Goal: Find specific page/section: Find specific page/section

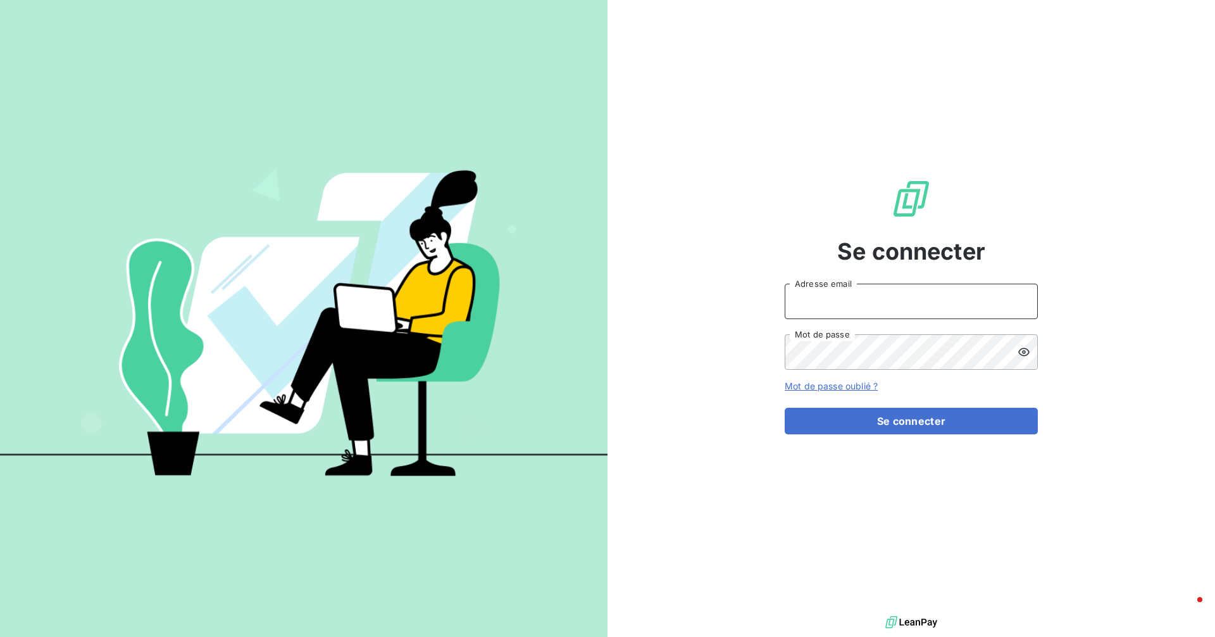
click at [912, 311] on input "Adresse email" at bounding box center [911, 301] width 253 height 35
click at [0, 636] on com-1password-button at bounding box center [0, 637] width 0 height 0
type input "[EMAIL_ADDRESS][DOMAIN_NAME]"
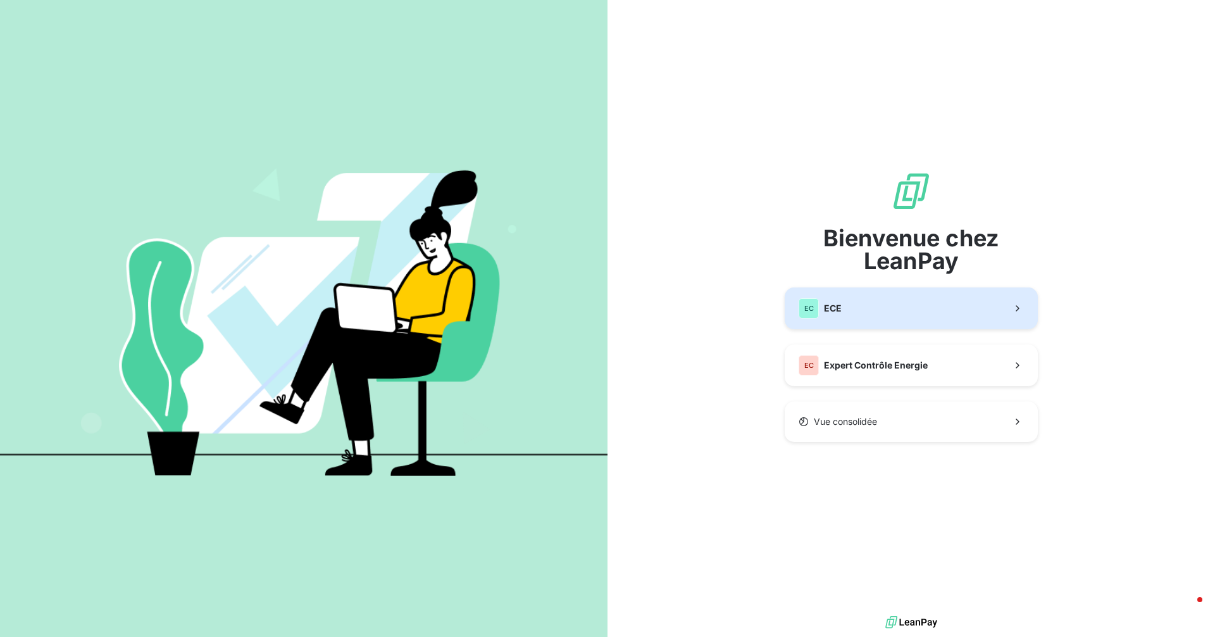
click at [844, 313] on button "EC ECE" at bounding box center [911, 308] width 253 height 42
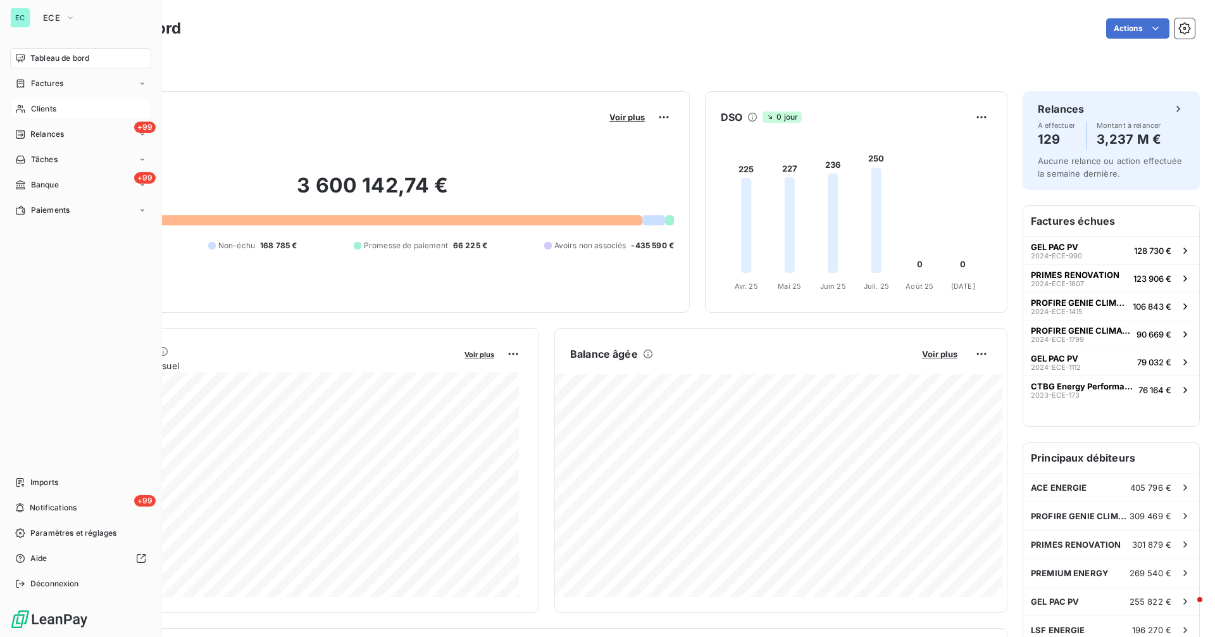
click at [40, 105] on span "Clients" at bounding box center [43, 108] width 25 height 11
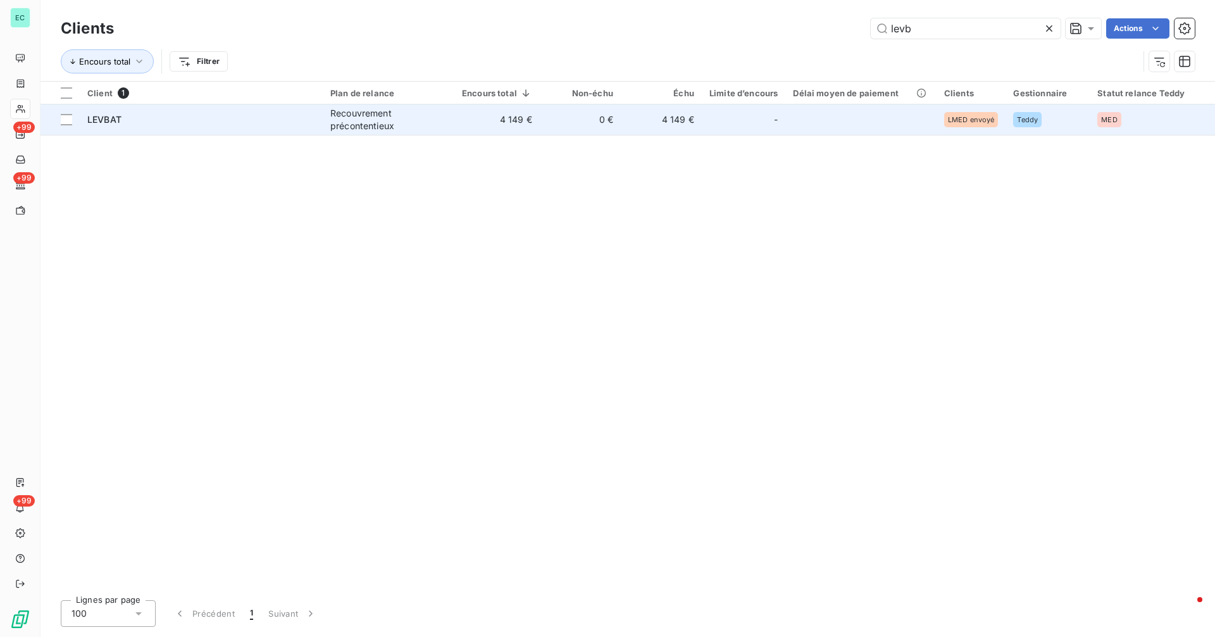
click at [277, 127] on td "LEVBAT" at bounding box center [201, 119] width 243 height 30
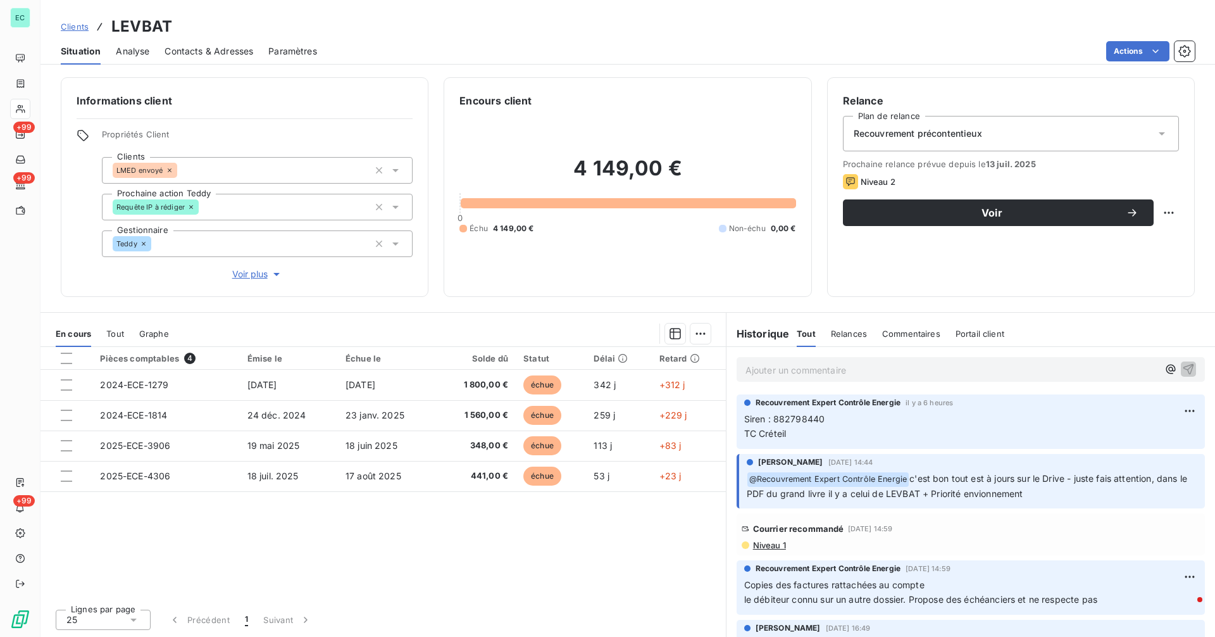
click at [775, 543] on span "Niveau 1" at bounding box center [769, 545] width 34 height 10
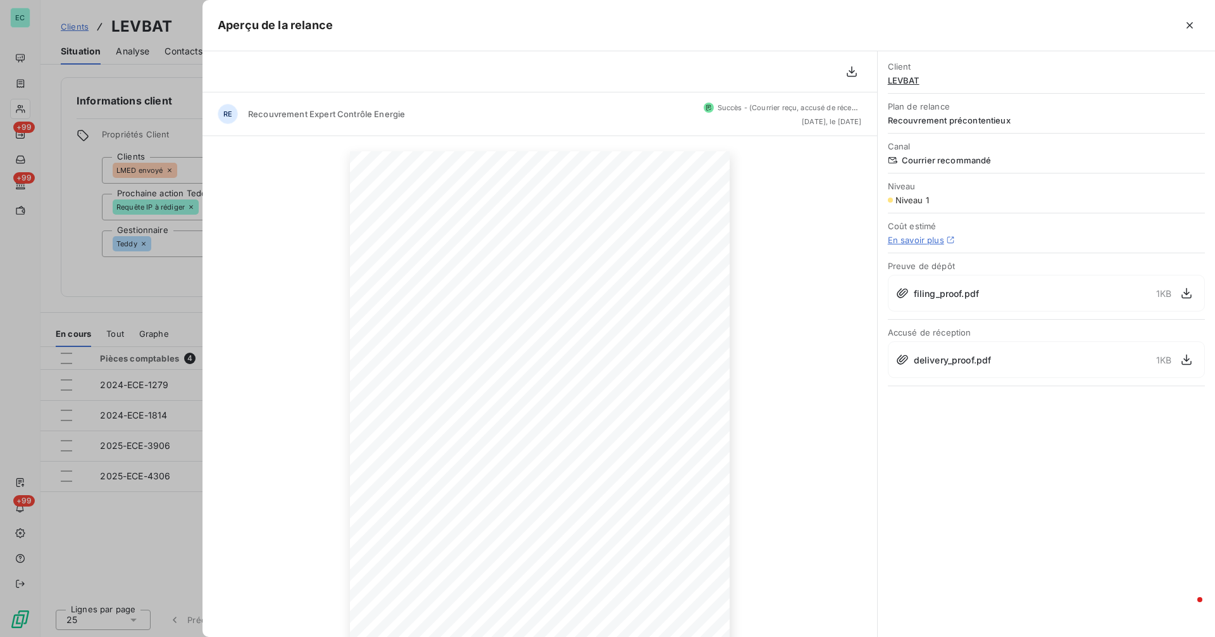
click at [158, 289] on div at bounding box center [607, 318] width 1215 height 637
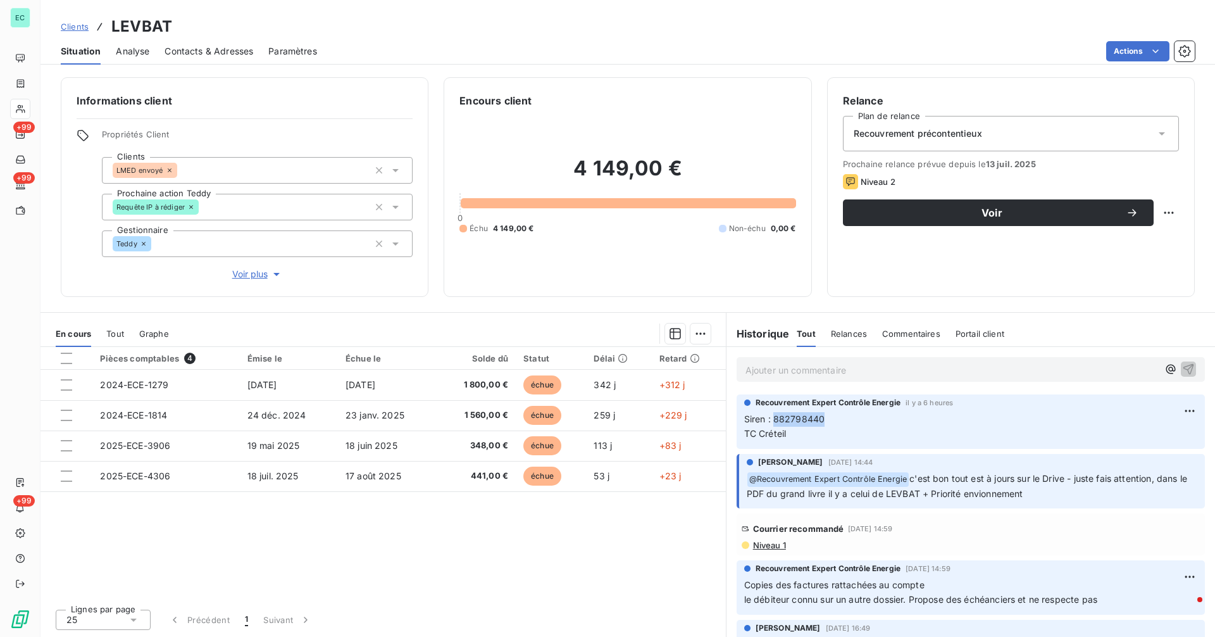
drag, startPoint x: 825, startPoint y: 420, endPoint x: 774, endPoint y: 418, distance: 50.7
click at [774, 418] on p "Siren : 882798440 TC Créteil" at bounding box center [970, 426] width 453 height 29
copy span "882798440"
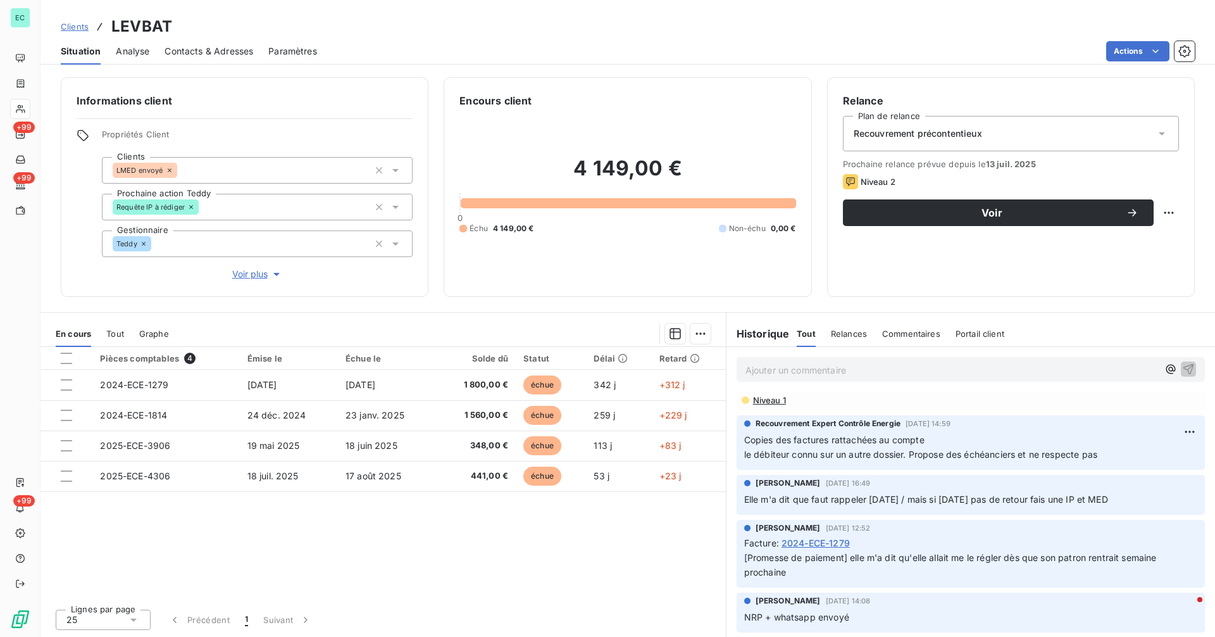
scroll to position [146, 0]
click at [774, 401] on span "Niveau 1" at bounding box center [769, 399] width 34 height 10
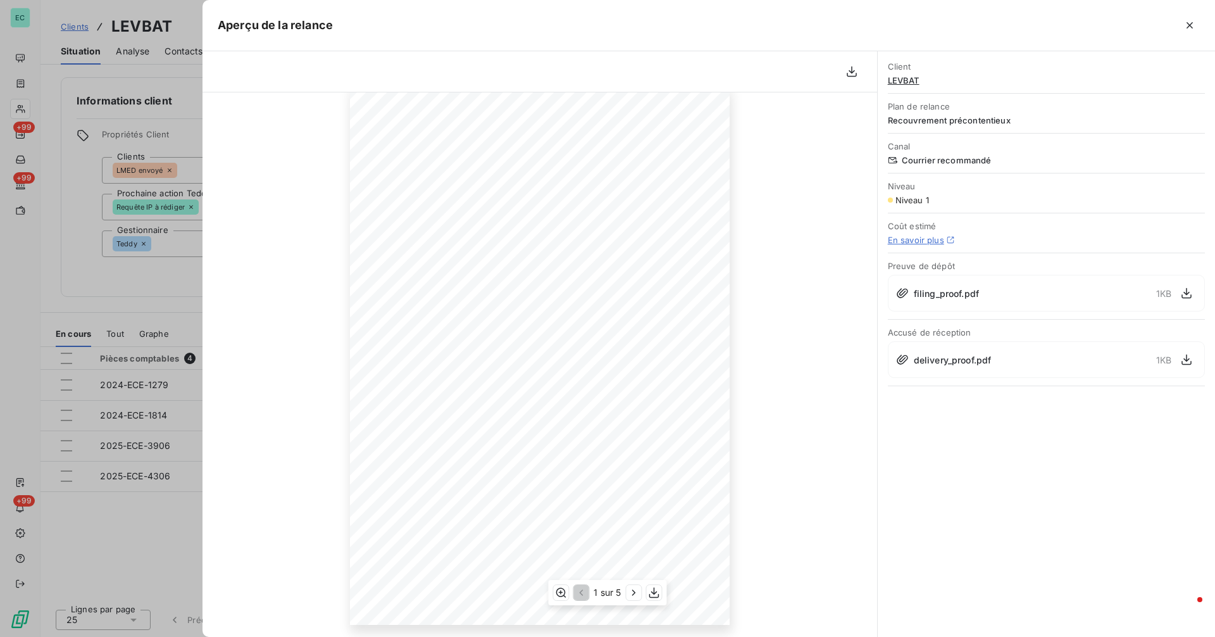
scroll to position [67, 0]
click at [631, 593] on icon "button" at bounding box center [634, 592] width 13 height 13
click at [63, 113] on div at bounding box center [607, 318] width 1215 height 637
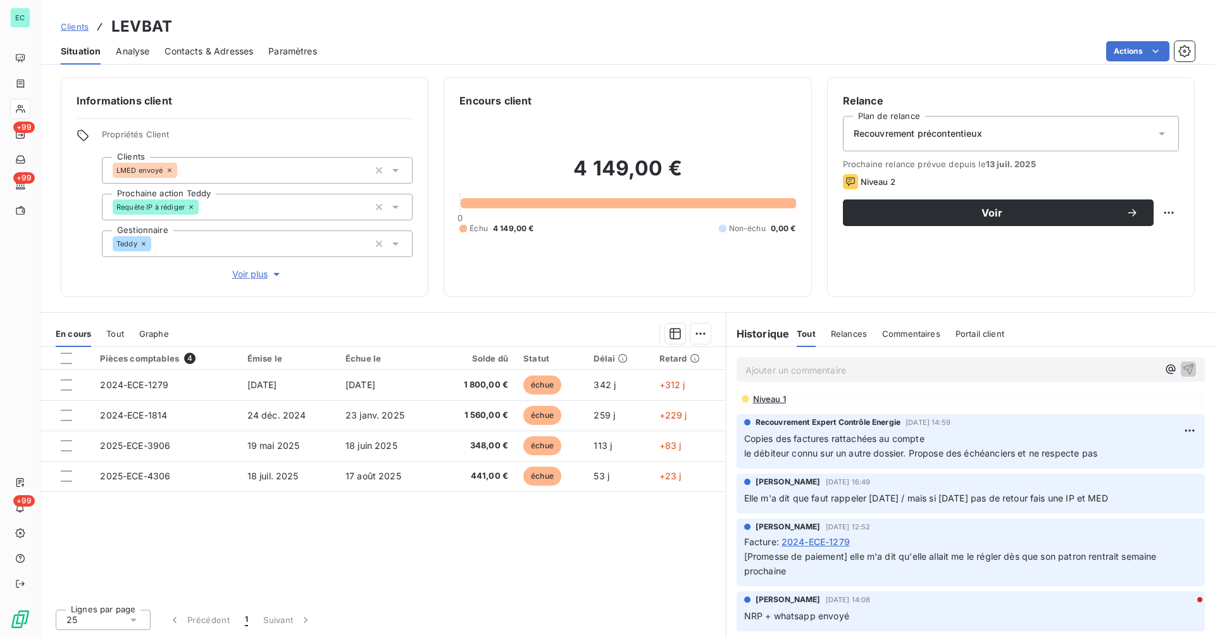
drag, startPoint x: 68, startPoint y: 25, endPoint x: 75, endPoint y: 27, distance: 7.1
click at [68, 26] on span "Clients" at bounding box center [75, 27] width 28 height 10
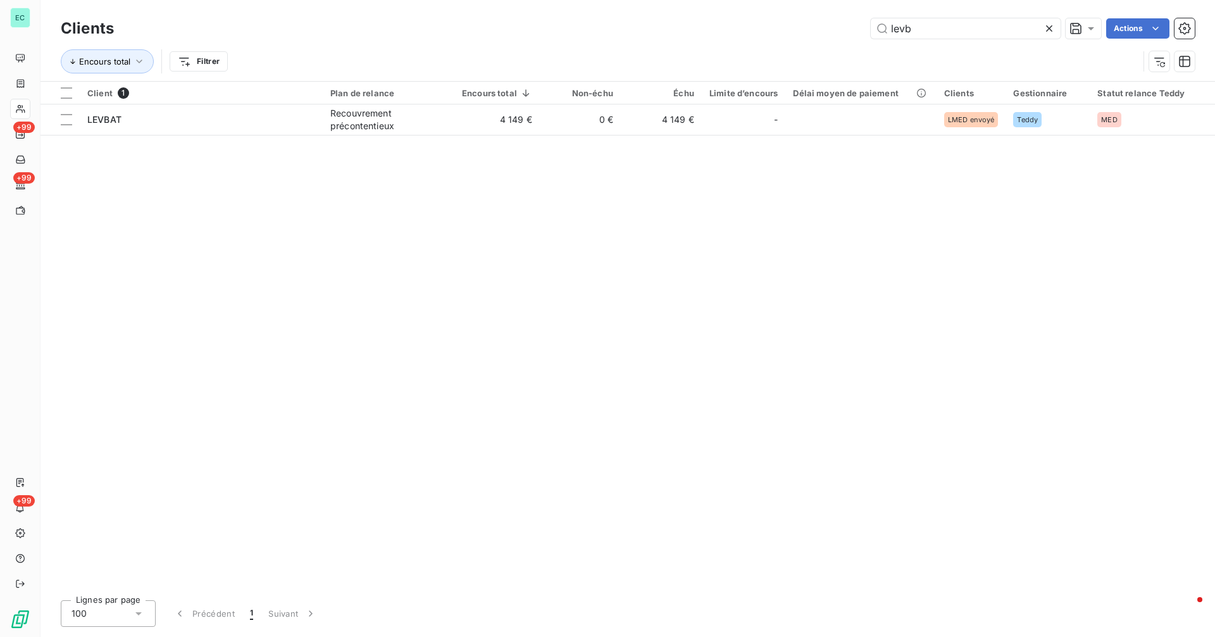
drag, startPoint x: 964, startPoint y: 31, endPoint x: 815, endPoint y: 35, distance: 148.2
click at [815, 35] on div "levb Actions" at bounding box center [662, 28] width 1066 height 20
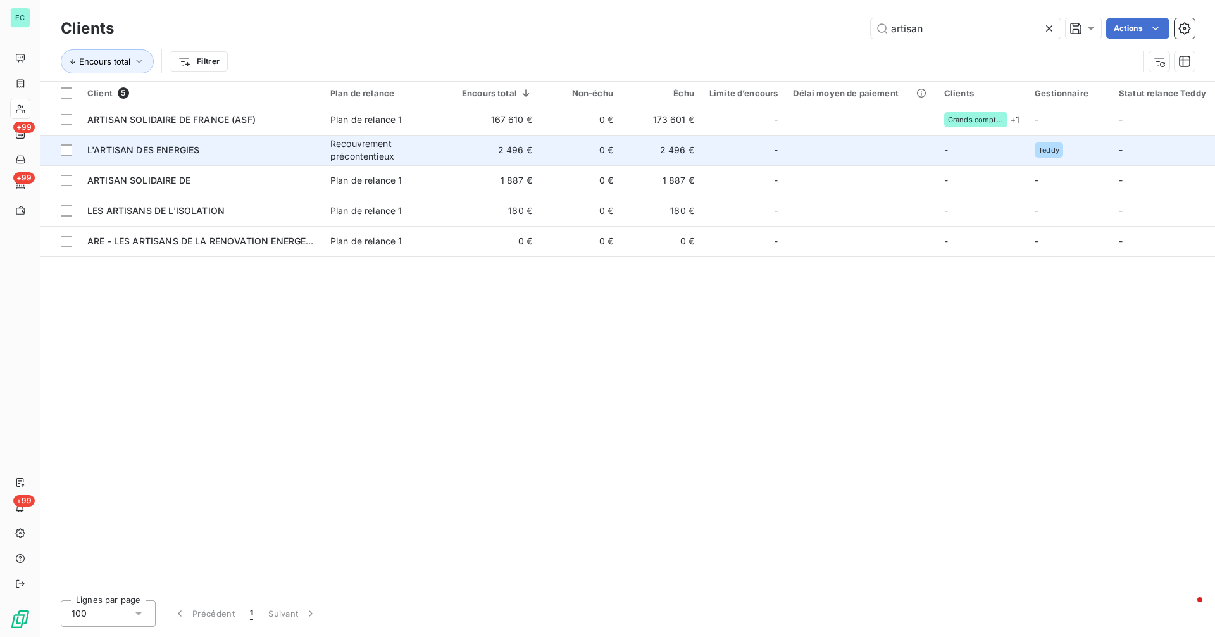
type input "artisan"
click at [298, 150] on div "L'ARTISAN DES ENERGIES" at bounding box center [201, 150] width 228 height 13
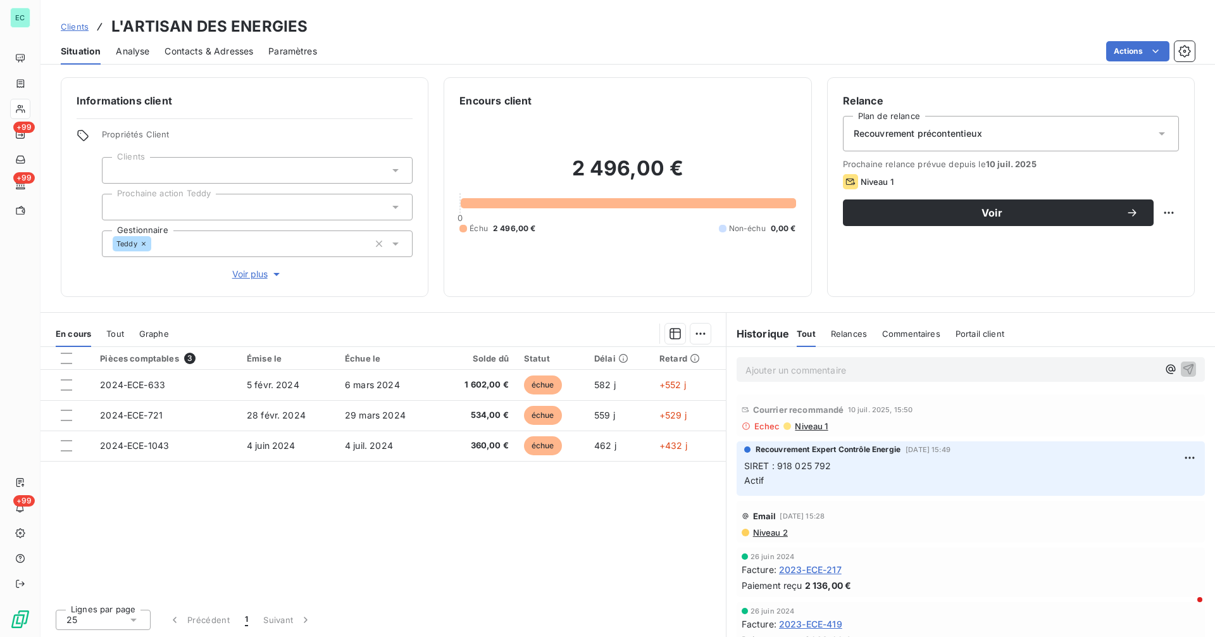
click at [819, 429] on span "Niveau 1" at bounding box center [811, 426] width 34 height 10
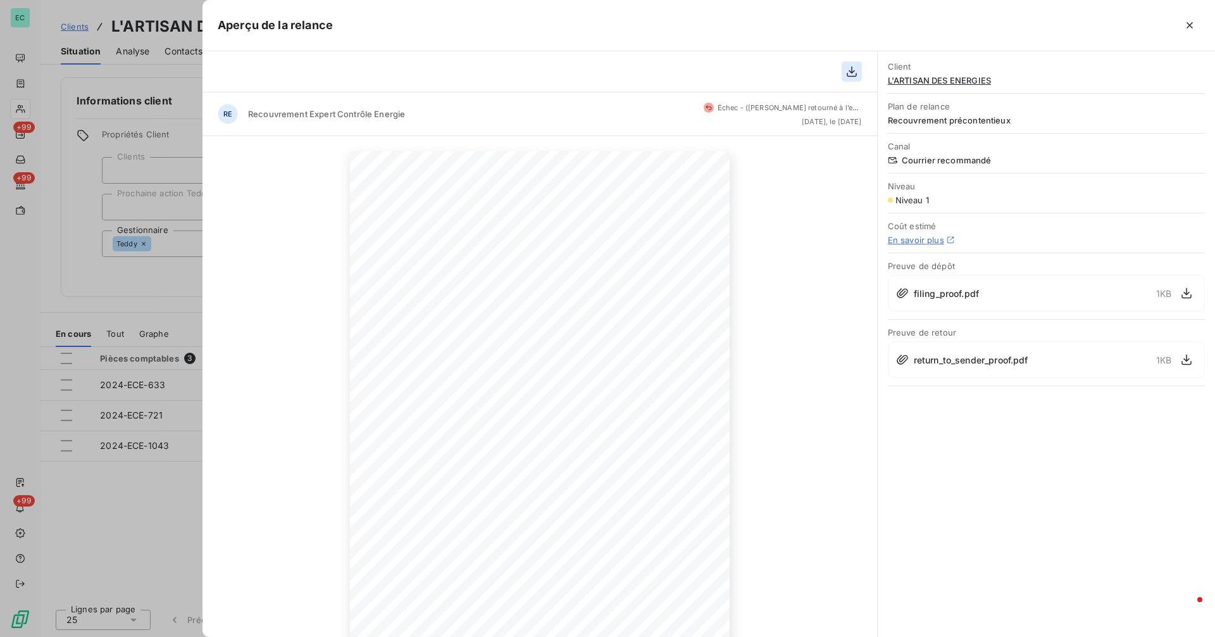
click at [855, 69] on icon "button" at bounding box center [852, 71] width 13 height 13
click at [110, 282] on div at bounding box center [607, 318] width 1215 height 637
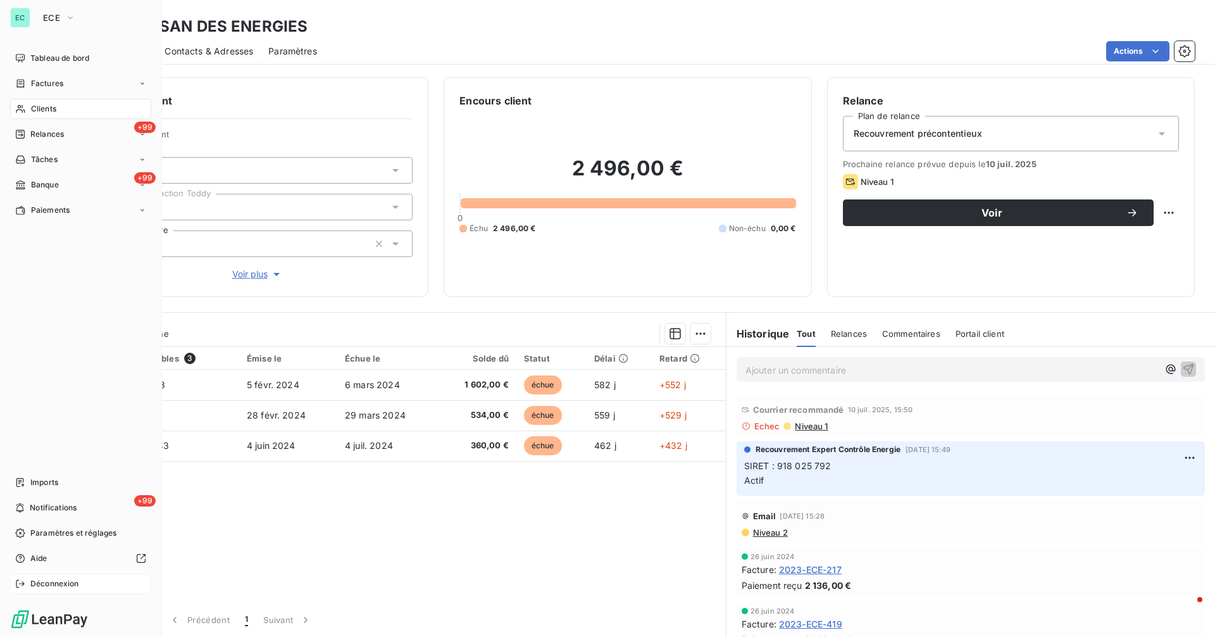
click at [29, 580] on div "Déconnexion" at bounding box center [80, 584] width 141 height 20
